Goal: Task Accomplishment & Management: Manage account settings

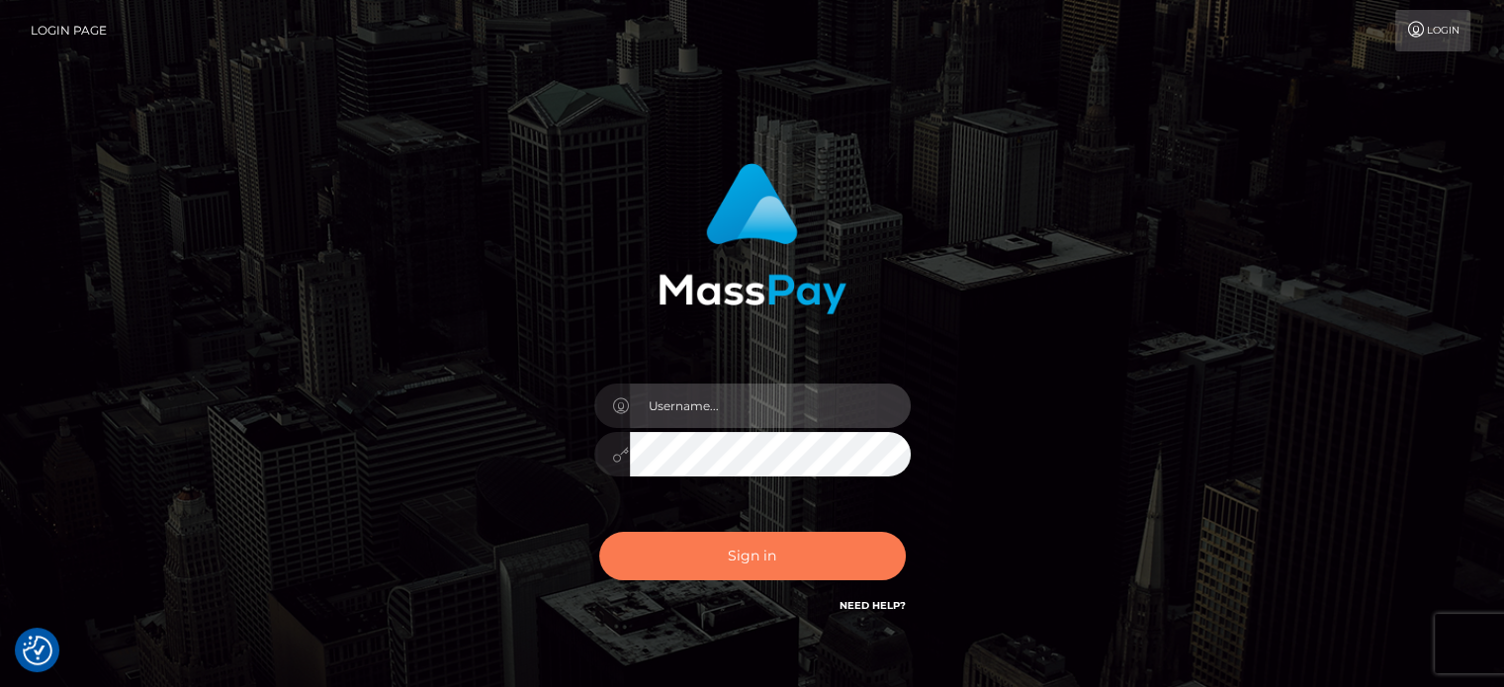
type input "[PERSON_NAME].Ace"
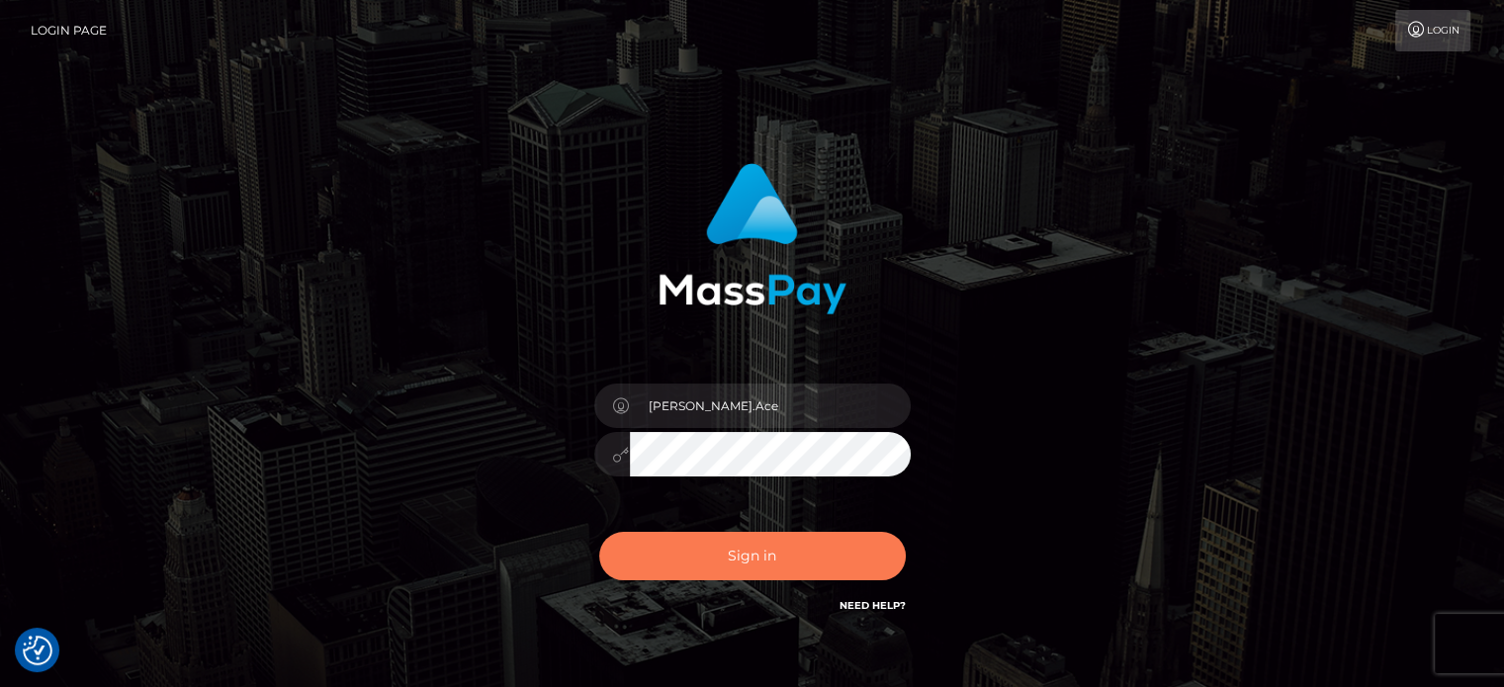
click at [732, 561] on button "Sign in" at bounding box center [752, 556] width 306 height 48
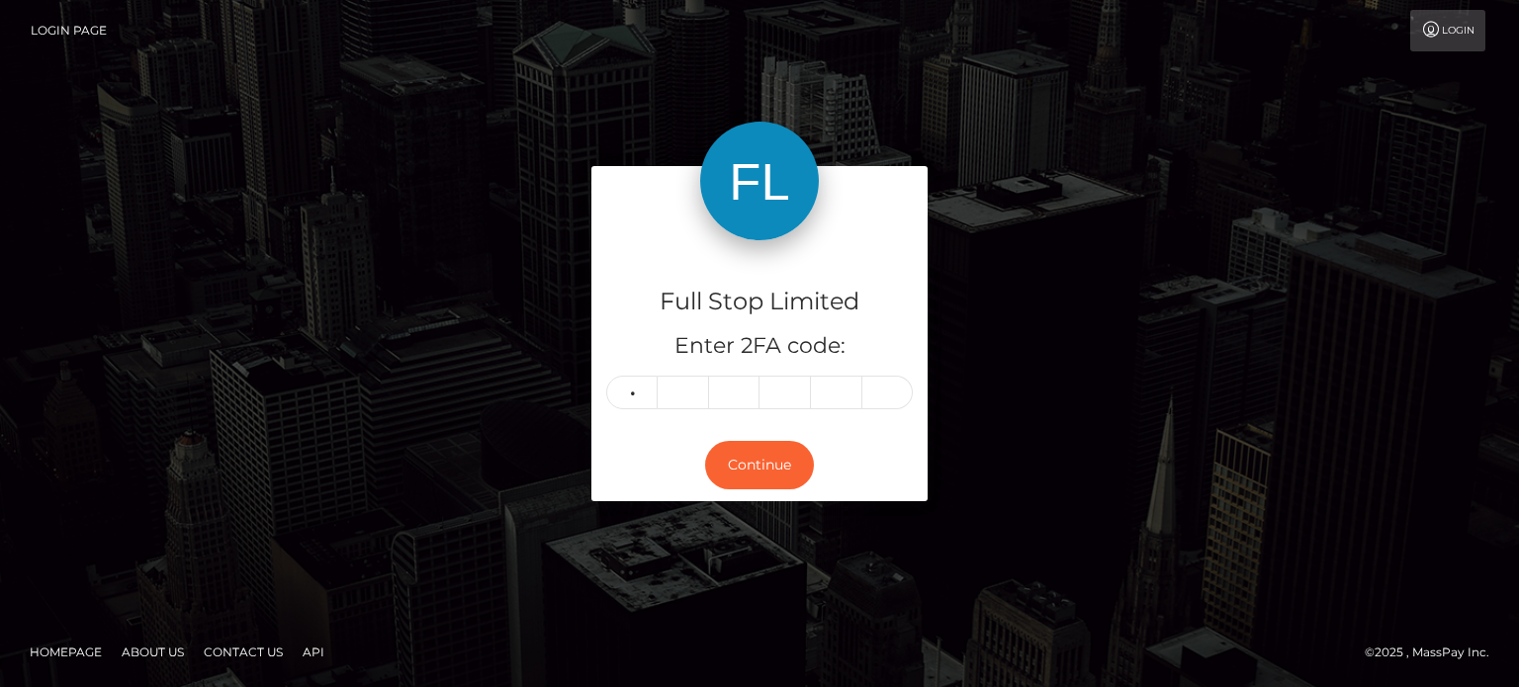
type input "2"
type input "7"
type input "6"
type input "1"
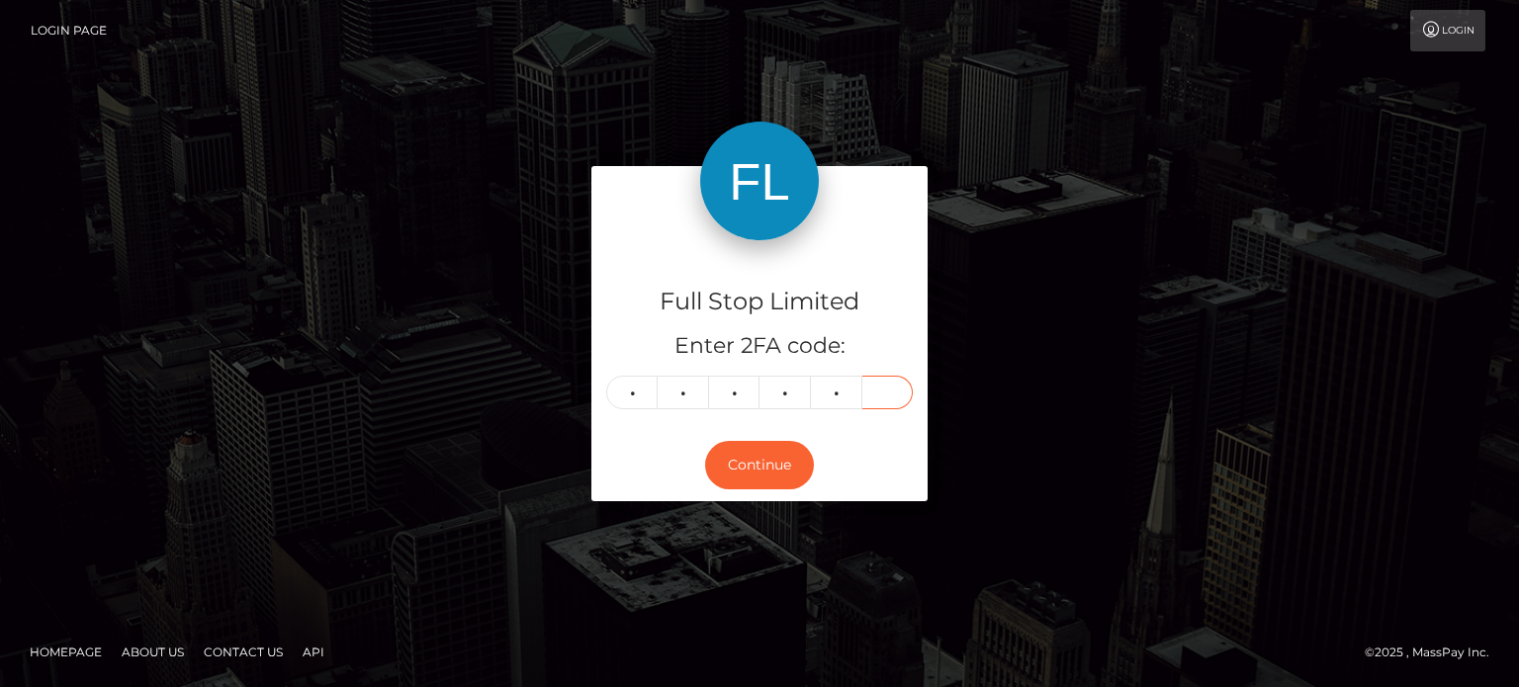
type input "9"
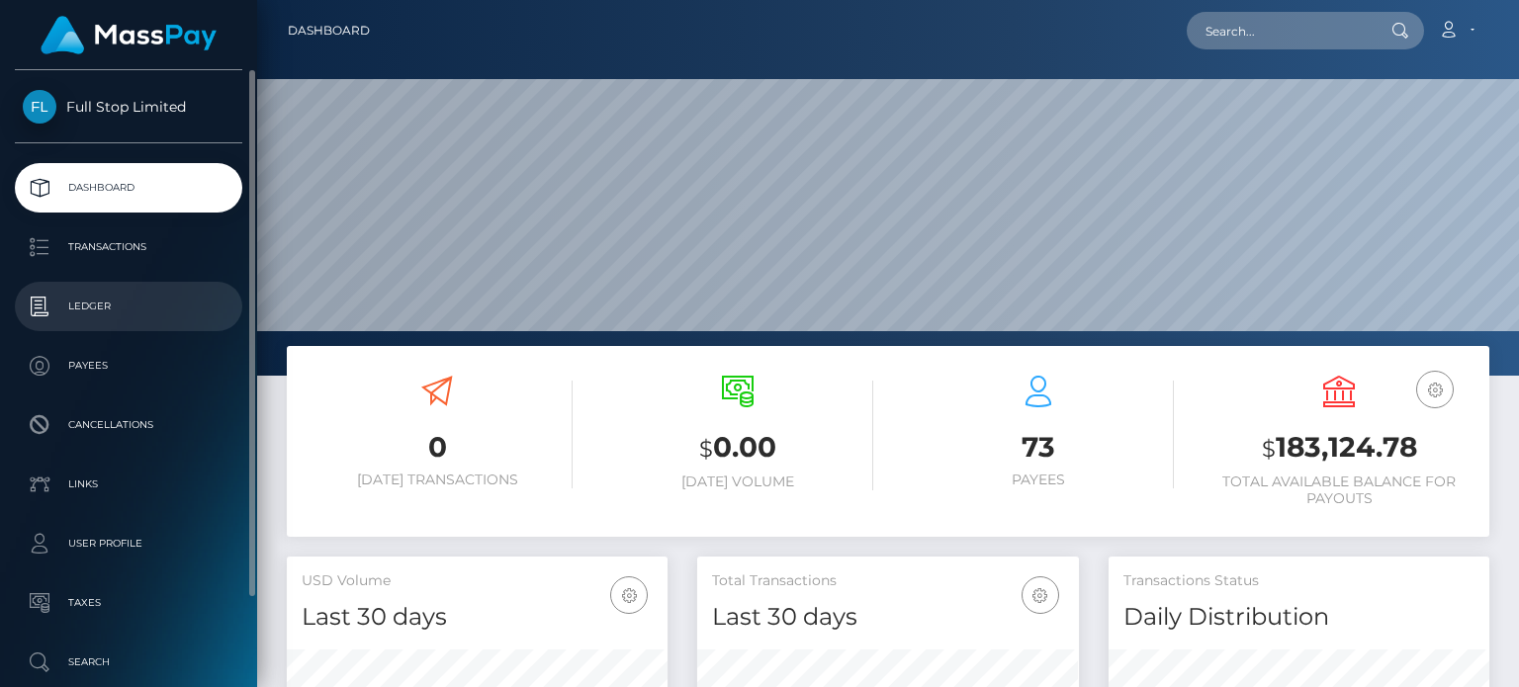
scroll to position [350, 380]
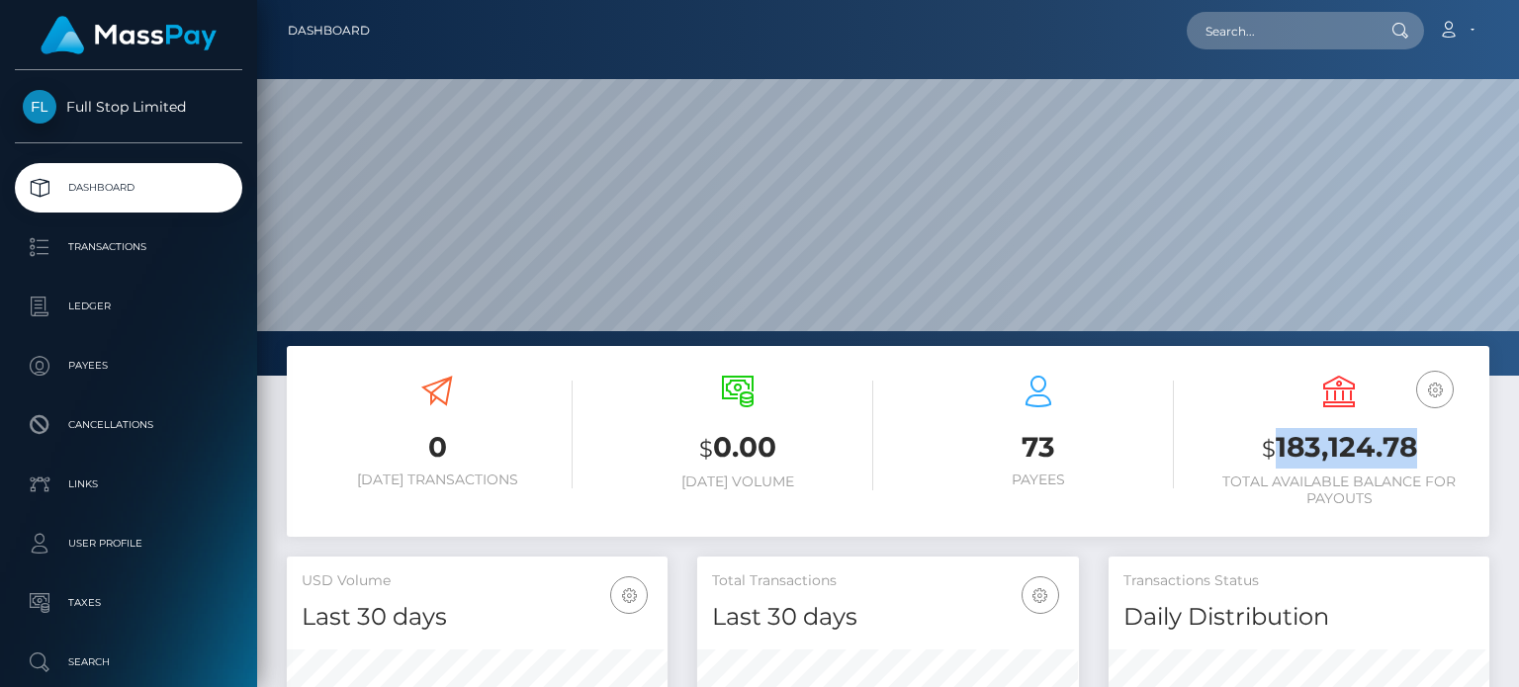
drag, startPoint x: 1436, startPoint y: 453, endPoint x: 1275, endPoint y: 462, distance: 160.4
click at [1273, 462] on h3 "$ 183,124.78" at bounding box center [1338, 448] width 271 height 41
copy h3 "183,124.78"
